Goal: Task Accomplishment & Management: Manage account settings

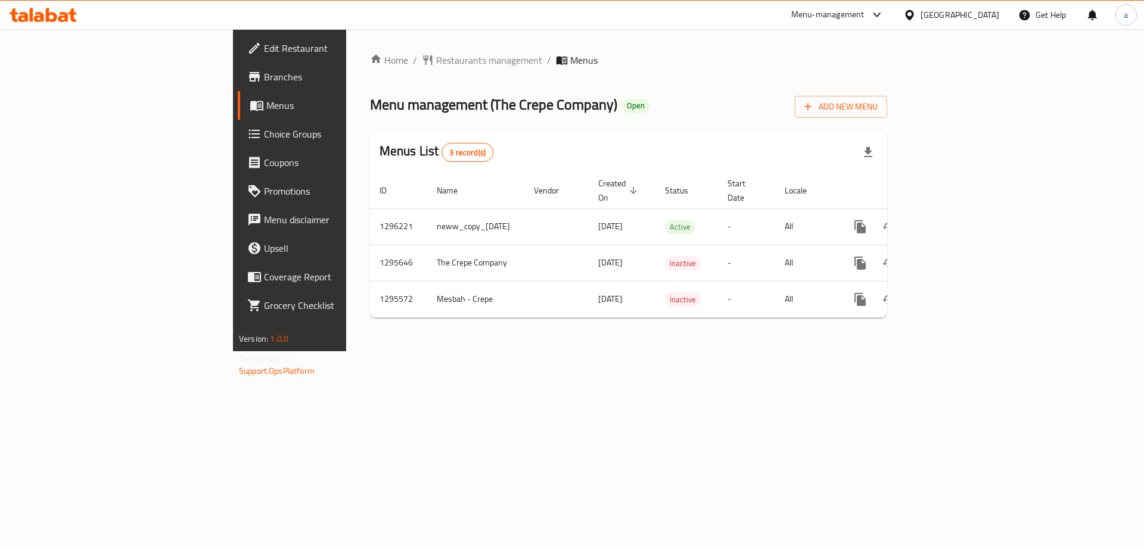
click at [264, 74] on span "Branches" at bounding box center [339, 77] width 151 height 14
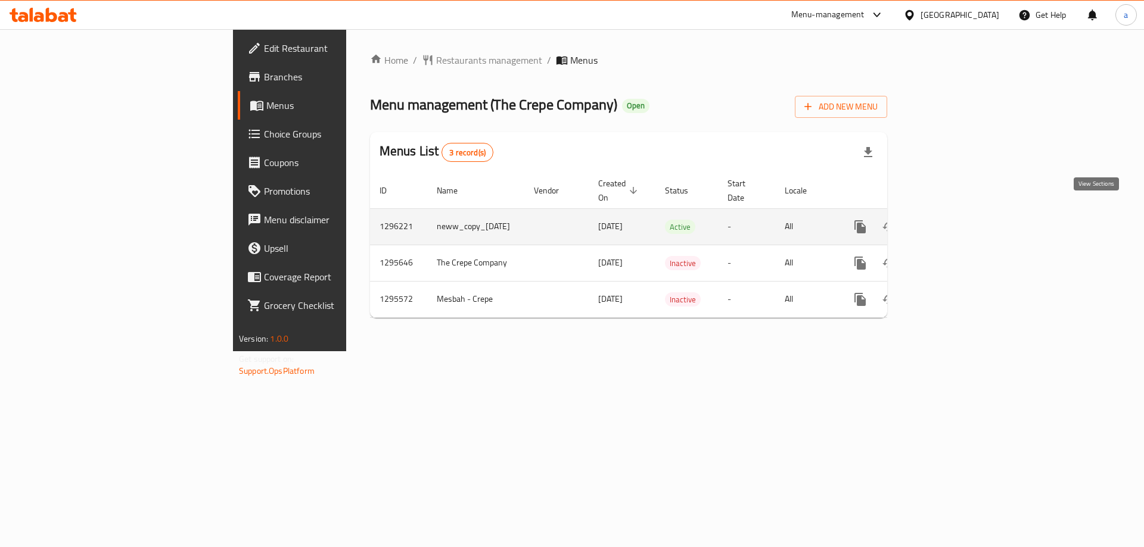
click at [953, 220] on icon "enhanced table" at bounding box center [946, 227] width 14 height 14
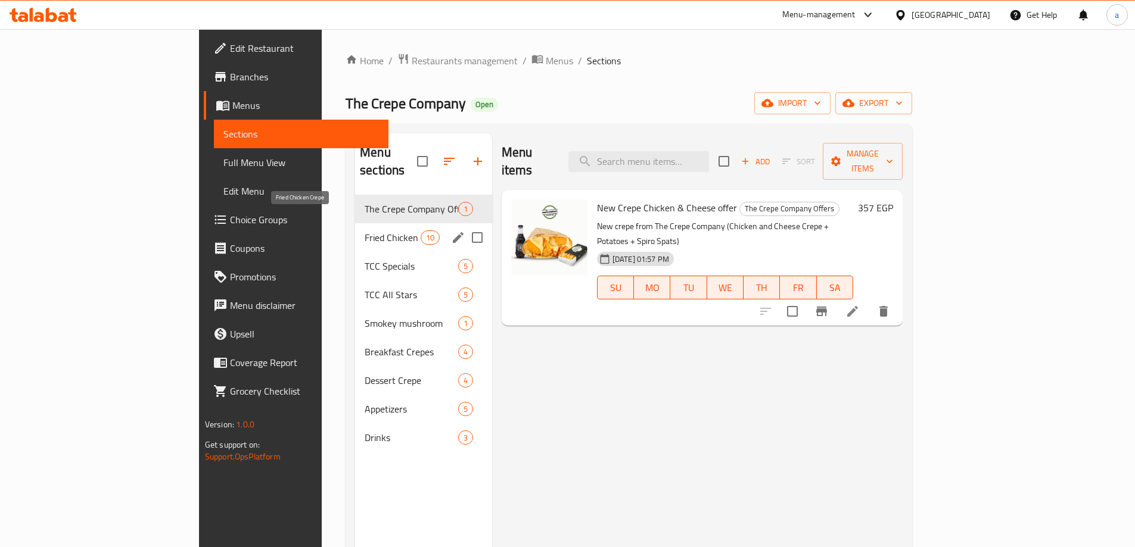
click at [364, 230] on span "Fried Chicken Crepe" at bounding box center [391, 237] width 55 height 14
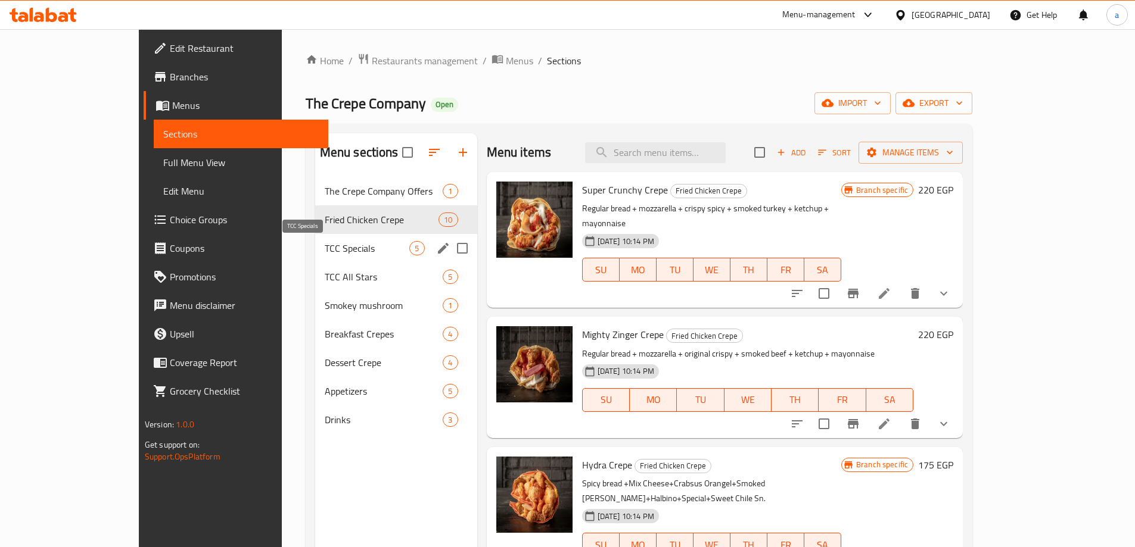
click at [325, 255] on span "TCC Specials" at bounding box center [367, 248] width 85 height 14
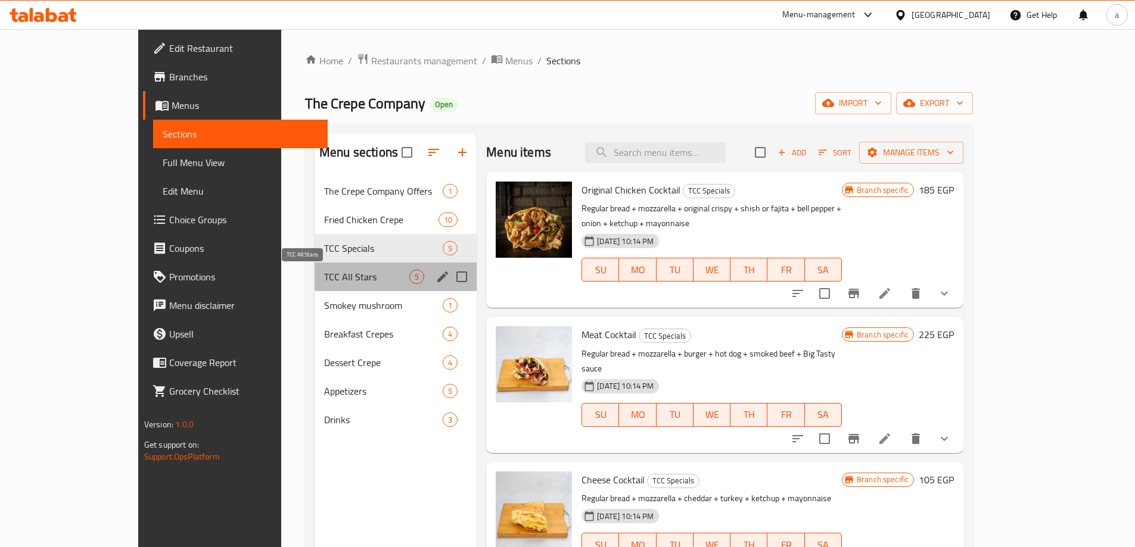
click at [324, 283] on span "TCC All Stars" at bounding box center [366, 277] width 85 height 14
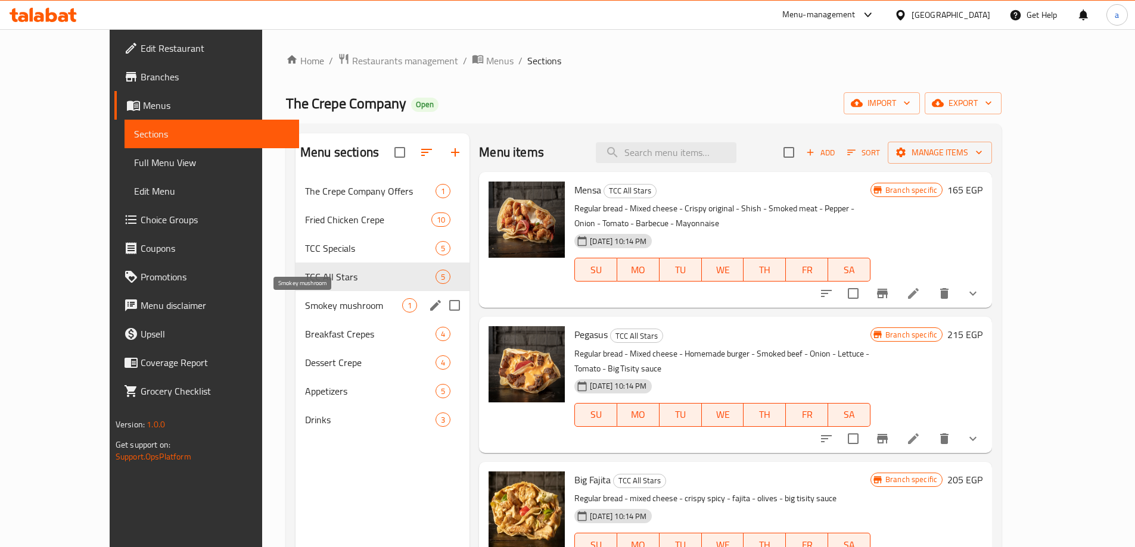
click at [295, 313] on div "Smokey mushroom 1" at bounding box center [382, 305] width 174 height 29
